Goal: Use online tool/utility: Utilize a website feature to perform a specific function

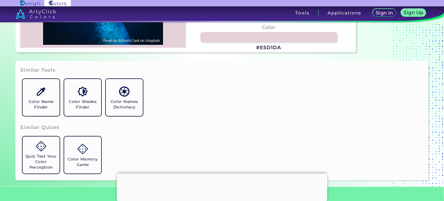
scroll to position [4, 0]
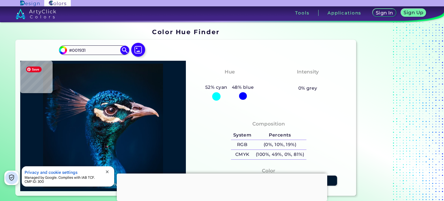
type input "#001930"
type input "#02182f"
type input "#02182F"
type input "#02172f"
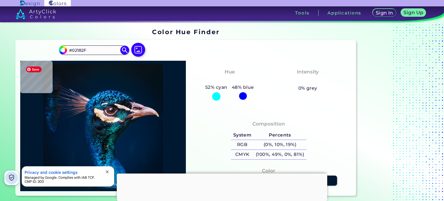
type input "#02172F"
type input "#03182d"
type input "#03182D"
type input "#02172c"
type input "#02172C"
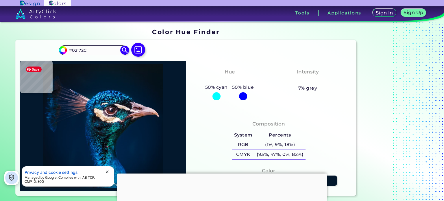
type input "#02162c"
type input "#02162C"
type input "#04162c"
type input "#04162C"
type input "#02162d"
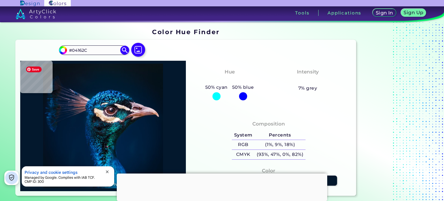
type input "#02162D"
type input "#03162d"
type input "#03162D"
type input "#01152e"
type input "#01152E"
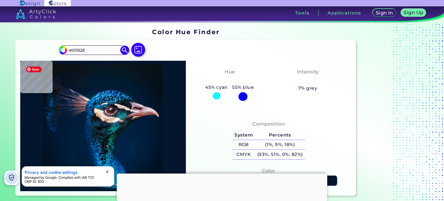
type input "#02162e"
type input "#02162E"
type input "#172b4a"
type input "#172B4A"
type input "#3e354c"
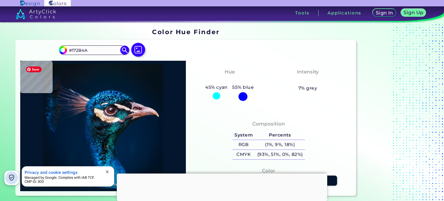
type input "#3E354C"
type input "#061d35"
type input "#061D35"
type input "#4e516d"
type input "#4E516D"
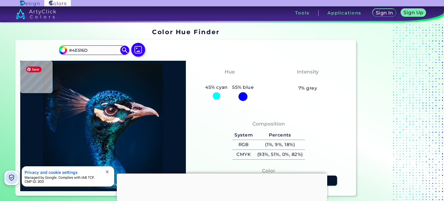
type input "#041b38"
type input "#041B38"
type input "#011b32"
type input "#011B32"
type input "#223350"
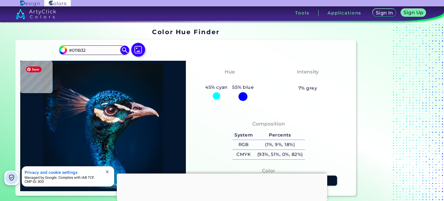
type input "#223350"
type input "#44486b"
type input "#44486B"
type input "#4f4f6d"
type input "#4F4F6D"
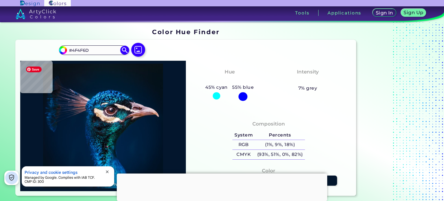
type input "#2f3850"
type input "#2F3850"
type input "#04172b"
type input "#04172B"
type input "#021a2c"
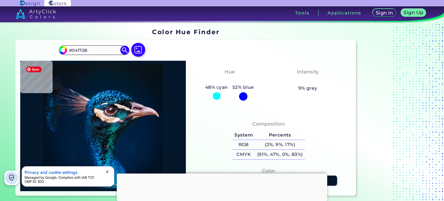
type input "#021A2C"
type input "#03192e"
type input "#03192E"
type input "#06152d"
type input "#06152D"
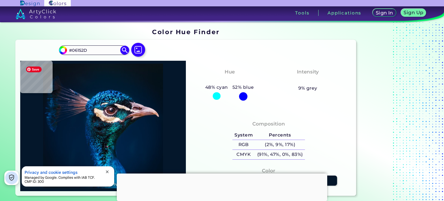
type input "#05162f"
type input "#05162F"
type input "#03182f"
type input "#03182F"
type input "#021a35"
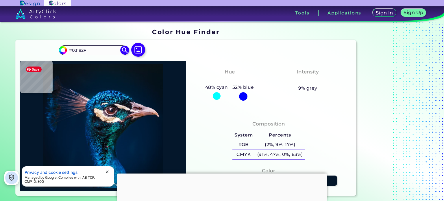
type input "#021A35"
type input "#031b38"
type input "#031B38"
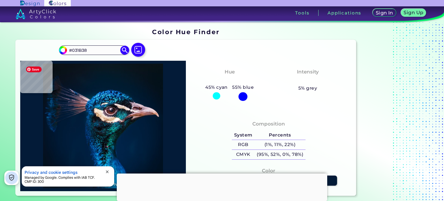
type input "#051b37"
type input "#051B37"
type input "#313855"
type input "#464060"
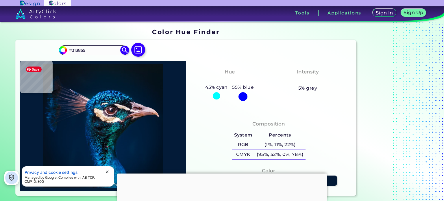
type input "#464060"
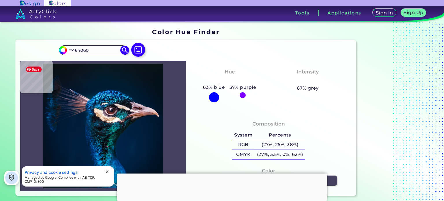
type input "#5b5474"
type input "#5B5474"
type input "#675f7f"
type input "#675F7F"
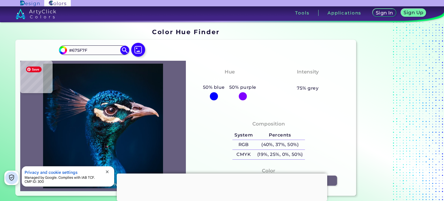
type input "#5b5474"
type input "#5B5474"
type input "#464060"
type input "#696079"
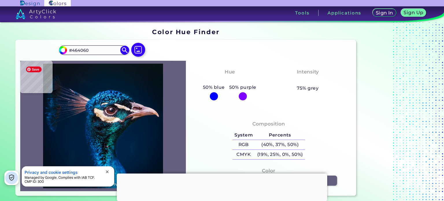
type input "#696079"
type input "#3e4b6f"
type input "#3E4B6F"
type input "#263554"
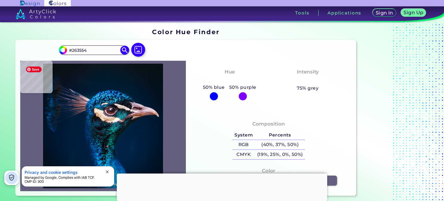
type input "#7d7891"
type input "#7D7891"
type input "#8e788d"
type input "#8E788D"
type input "#8d798f"
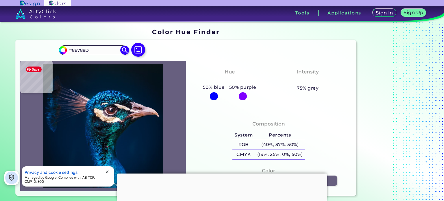
type input "#8D798F"
type input "#776880"
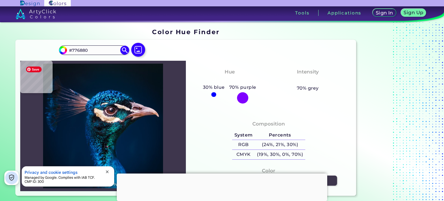
type input "#3e364d"
type input "#3E364D"
type input "#524051"
type input "#896871"
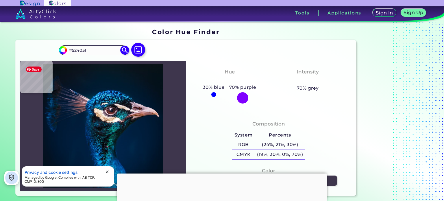
type input "#896871"
type input "#7e616c"
type input "#7E616C"
type input "#6c5560"
type input "#6C5560"
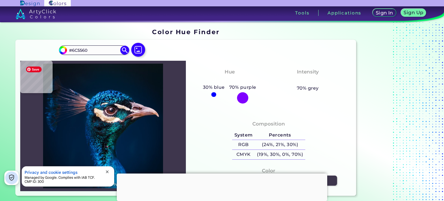
type input "#594553"
type input "#4d3d4f"
type input "#4D3D4F"
type input "#4e3f4f"
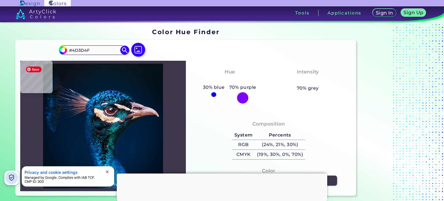
type input "#4E3F4F"
type input "#594455"
type input "#694e5c"
type input "#694E5C"
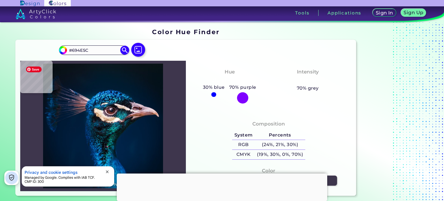
type input "#936670"
type input "#b38391"
type input "#B38391"
type input "#b58588"
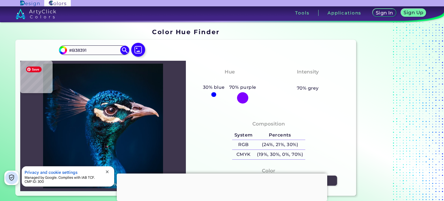
type input "#B58588"
type input "#6d5265"
type input "#6D5265"
type input "#664d63"
type input "#664D63"
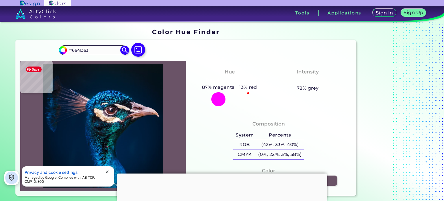
type input "#6a5367"
type input "#6A5367"
type input "#795968"
type input "#7a5562"
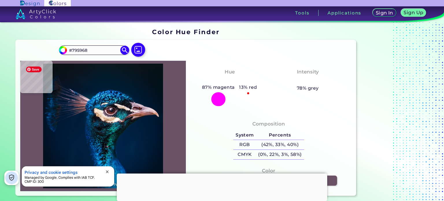
type input "#7A5562"
type input "#7c525d"
type input "#7C525D"
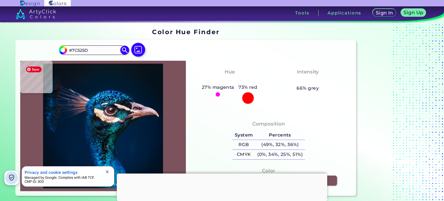
type input "#7a5560"
type input "#7A5560"
type input "#7c525d"
type input "#7C525D"
type input "#936569"
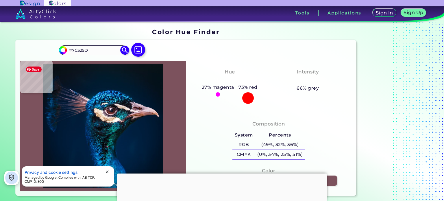
type input "#936569"
type input "#0774b7"
type input "#0774B7"
type input "#04275e"
type input "#04275E"
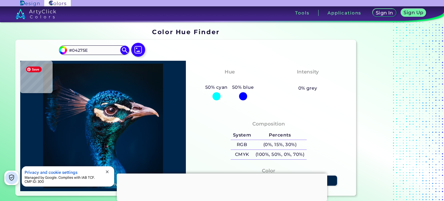
type input "#00264c"
type input "#00264C"
type input "#253d53"
type input "#253D53"
type input "#9b9cac"
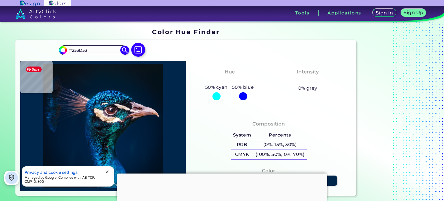
type input "#9B9CAC"
type input "#050712"
type input "#120e1b"
type input "#120E1B"
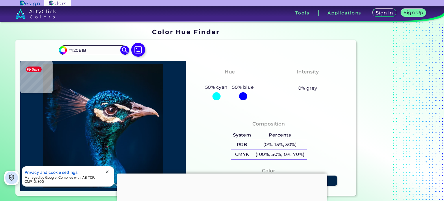
type input "#b6a093"
type input "#B6A093"
type input "#0d161a"
type input "#0D161A"
type input "#1d202d"
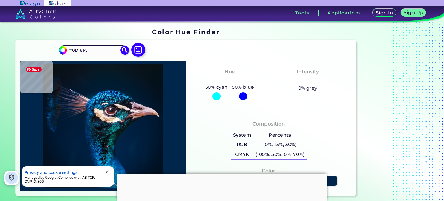
type input "#1D202D"
type input "#a18a93"
type input "#A18A93"
type input "#c7a9b9"
type input "#C7A9B9"
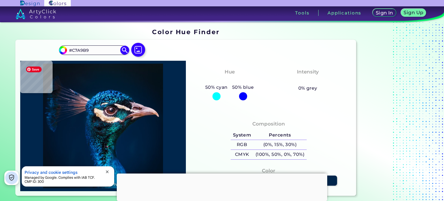
type input "#b4797d"
type input "#B4797D"
type input "#c78370"
type input "#C78370"
type input "#94543f"
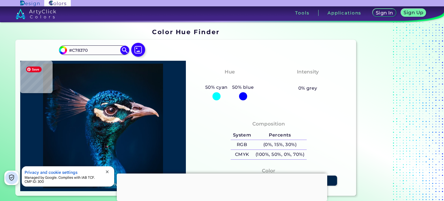
type input "#94543F"
type input "#420c00"
type input "#420C00"
type input "#632717"
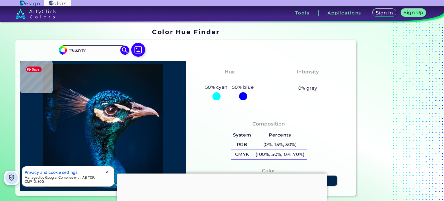
type input "#a16652"
type input "#A16652"
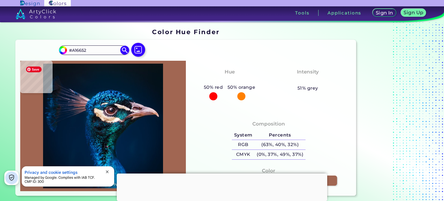
type input "#64473e"
type input "#64473E"
type input "#0d0807"
type input "#0D0807"
type input "#001c35"
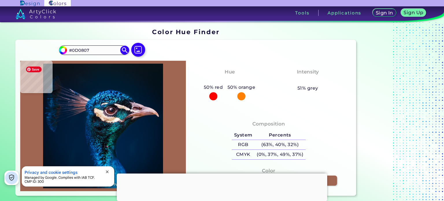
type input "#001C35"
type input "#001b38"
type input "#001B38"
type input "#011b36"
type input "#011B36"
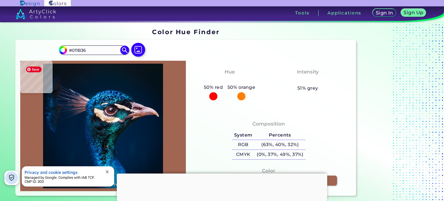
type input "#001a35"
type input "#001A35"
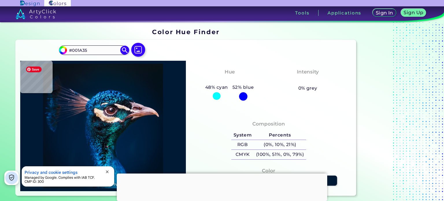
type input "#001935"
type input "#001932"
type input "#001a30"
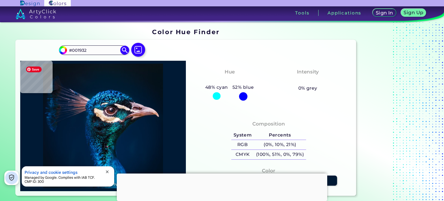
type input "#001A30"
type input "#001931"
type input "#001833"
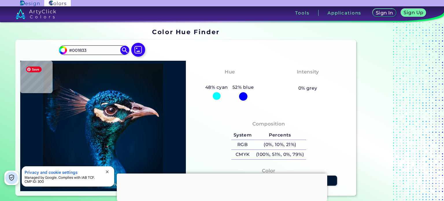
type input "#001733"
type input "#02162f"
type input "#02162F"
type input "#031328"
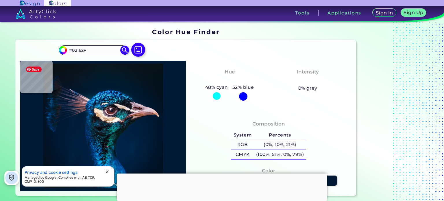
type input "#031328"
type input "#121321"
type input "#624a4d"
type input "#624A4D"
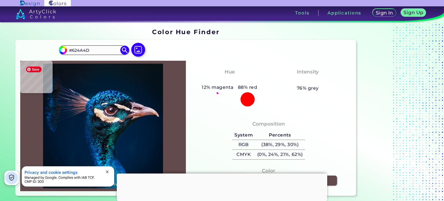
type input "#72433e"
type input "#72433E"
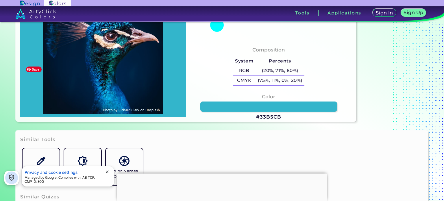
scroll to position [51, 0]
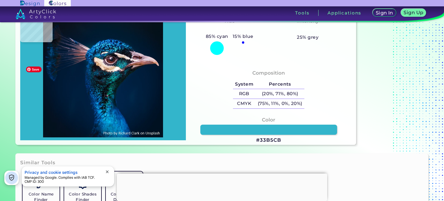
click at [108, 99] on img at bounding box center [103, 75] width 160 height 125
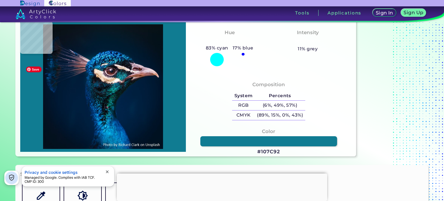
scroll to position [39, 0]
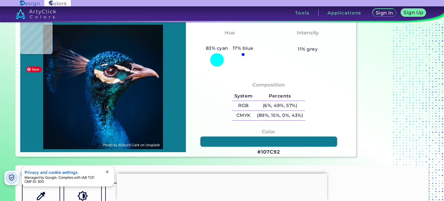
click at [104, 89] on img at bounding box center [103, 87] width 160 height 125
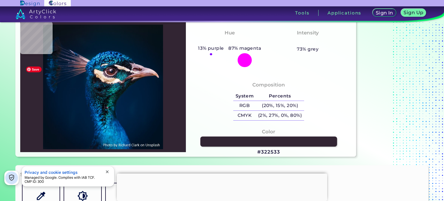
click at [117, 72] on img at bounding box center [103, 87] width 160 height 125
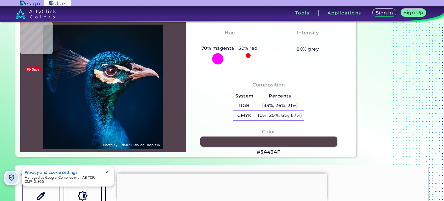
click at [108, 72] on img at bounding box center [103, 87] width 160 height 125
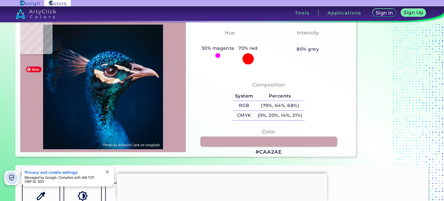
click at [144, 72] on img at bounding box center [103, 87] width 160 height 125
click at [123, 131] on img at bounding box center [103, 87] width 160 height 125
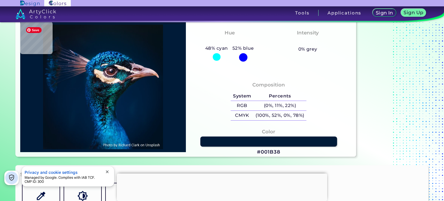
scroll to position [37, 0]
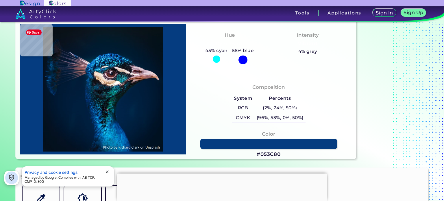
click at [95, 128] on img at bounding box center [103, 89] width 160 height 125
click at [143, 74] on img at bounding box center [103, 89] width 160 height 125
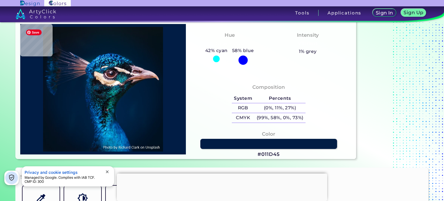
click at [96, 132] on img at bounding box center [103, 89] width 160 height 125
click at [101, 132] on img at bounding box center [103, 89] width 160 height 125
